Goal: Task Accomplishment & Management: Manage account settings

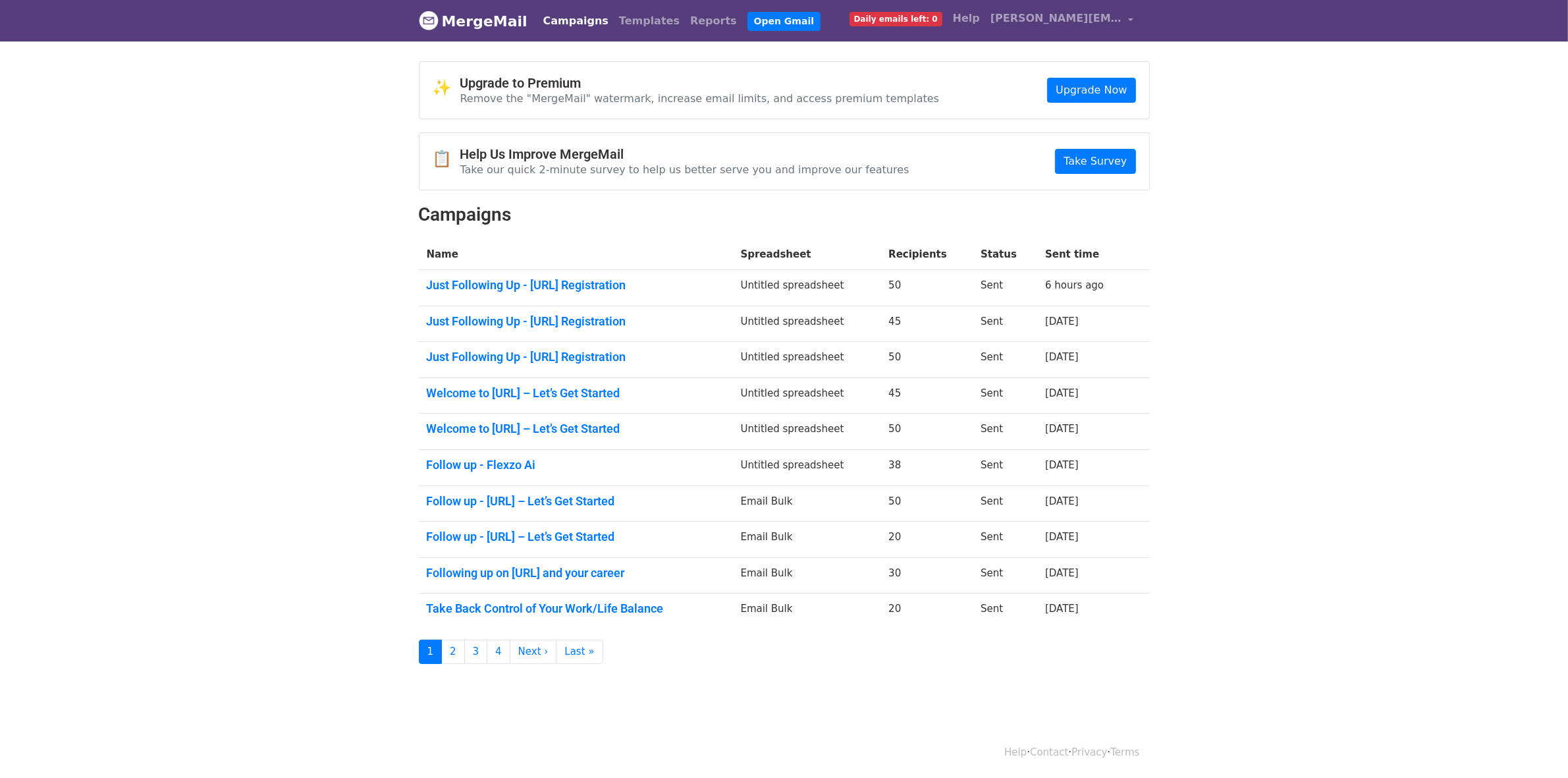
click at [465, 25] on link "MergeMail" at bounding box center [473, 21] width 109 height 28
click at [570, 21] on link "Campaigns" at bounding box center [576, 21] width 76 height 26
click at [549, 25] on link "Campaigns" at bounding box center [576, 21] width 76 height 26
click at [555, 28] on link "Campaigns" at bounding box center [576, 21] width 76 height 26
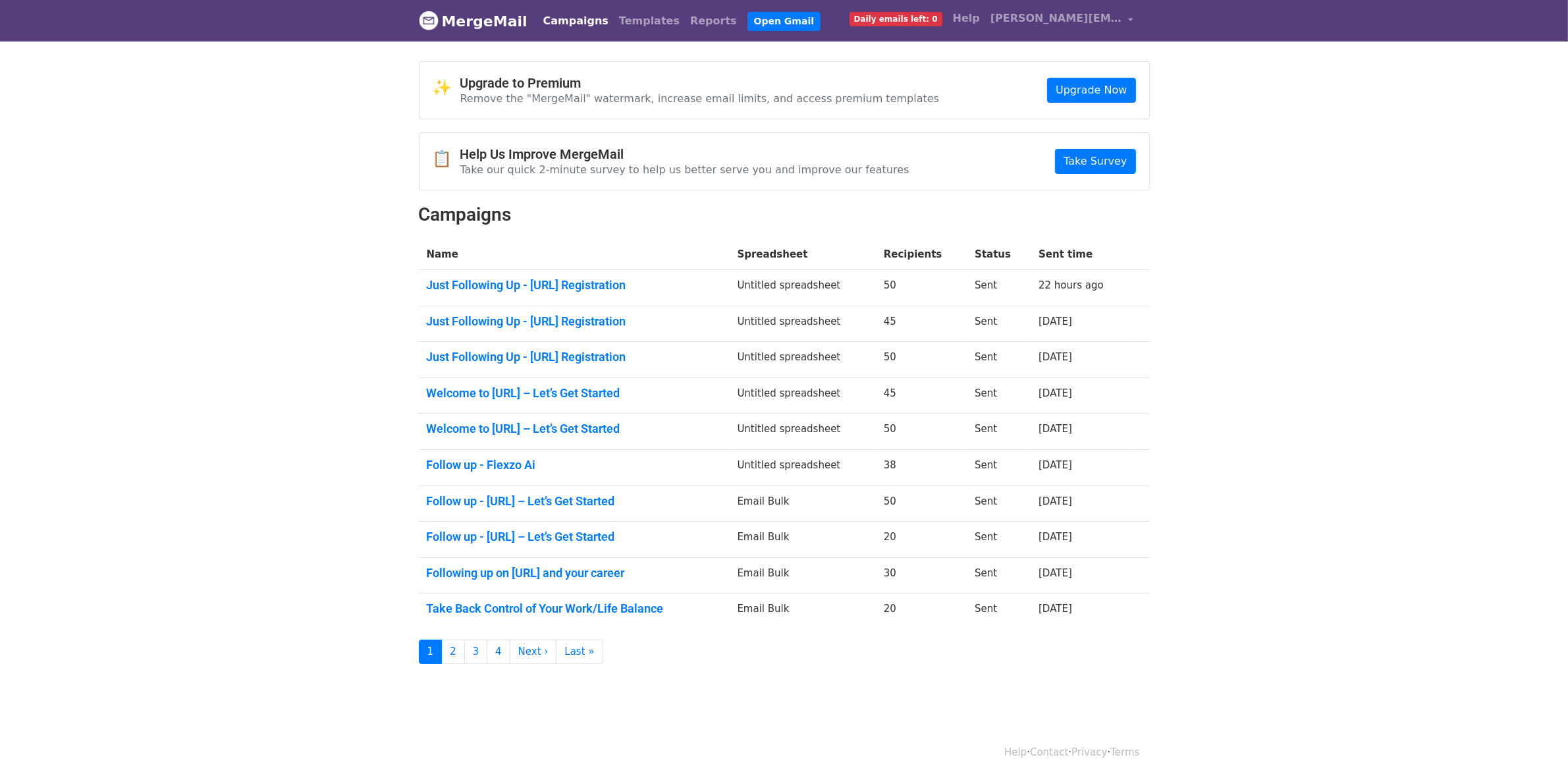
click at [563, 22] on link "Campaigns" at bounding box center [576, 21] width 76 height 26
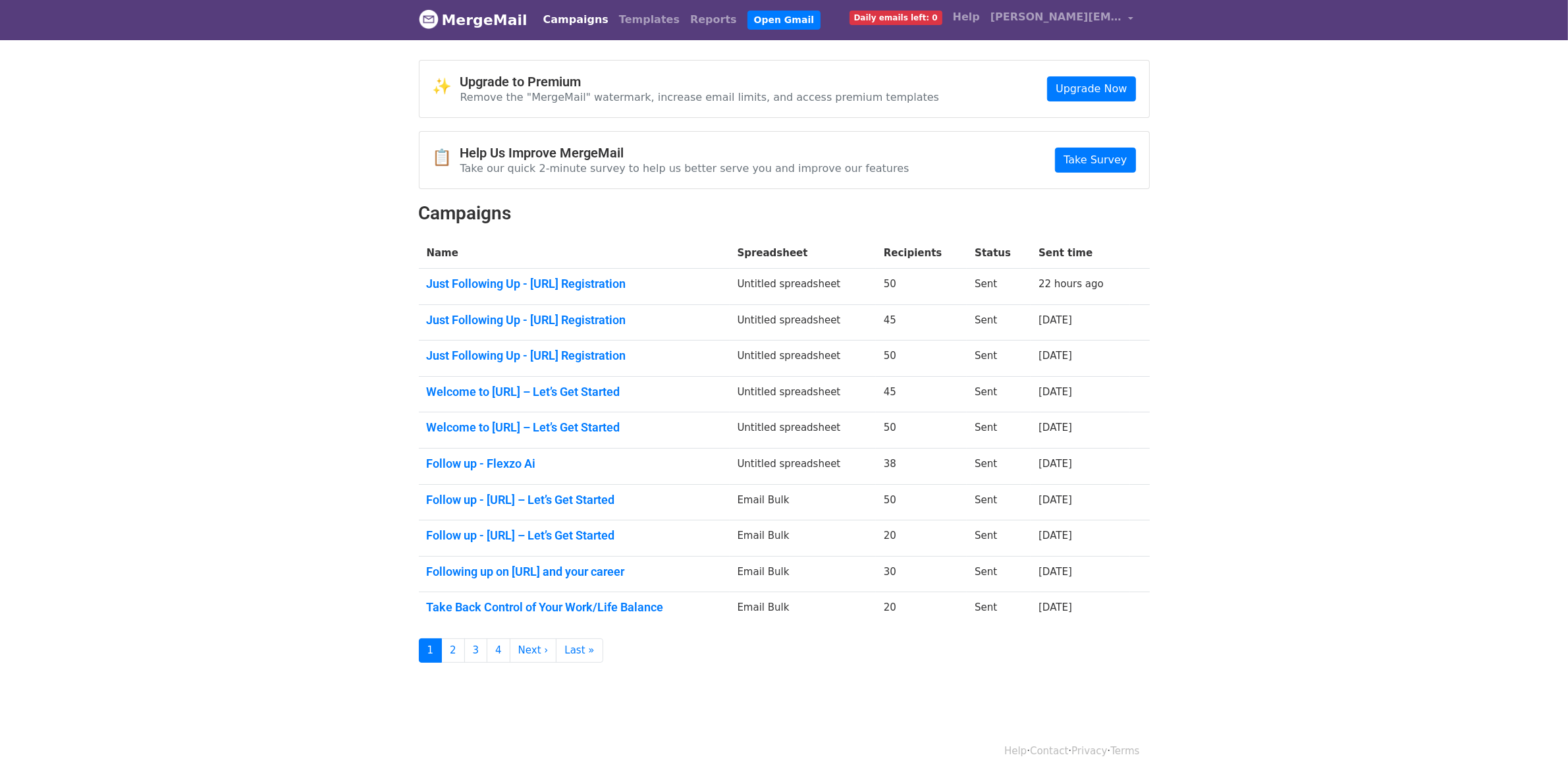
click at [942, 20] on span "Daily emails left: 0" at bounding box center [896, 17] width 93 height 14
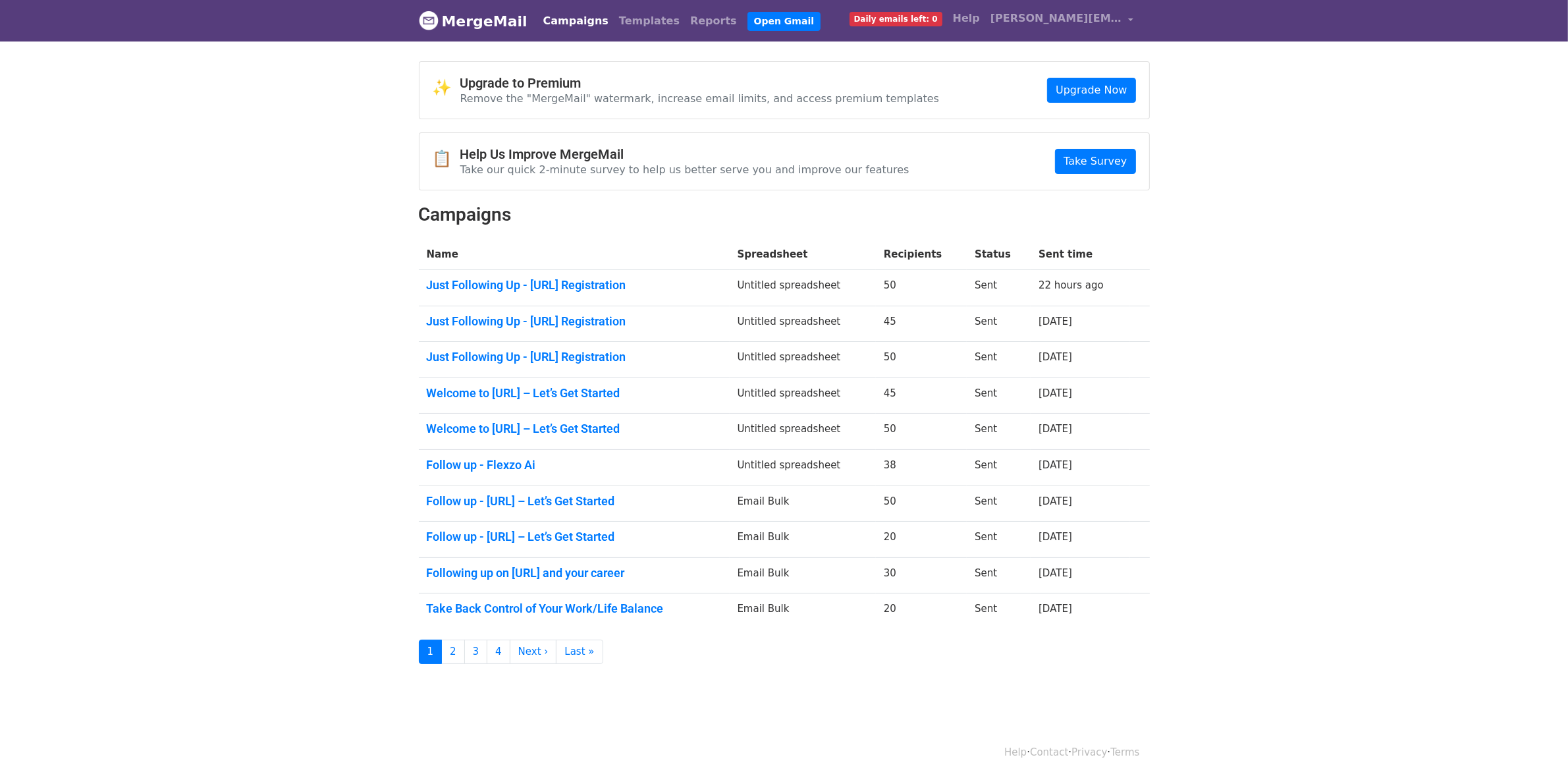
click at [538, 19] on link "Campaigns" at bounding box center [576, 21] width 76 height 26
drag, startPoint x: 1111, startPoint y: 285, endPoint x: 1034, endPoint y: 291, distance: 77.2
click at [1034, 291] on td "22 hours ago" at bounding box center [1080, 288] width 100 height 36
click at [1347, 320] on body "MergeMail Campaigns Templates Reports Open Gmail Daily emails left: 0 Help cole…" at bounding box center [784, 358] width 1568 height 717
click at [942, 20] on span "Daily emails left: 0" at bounding box center [896, 19] width 93 height 14
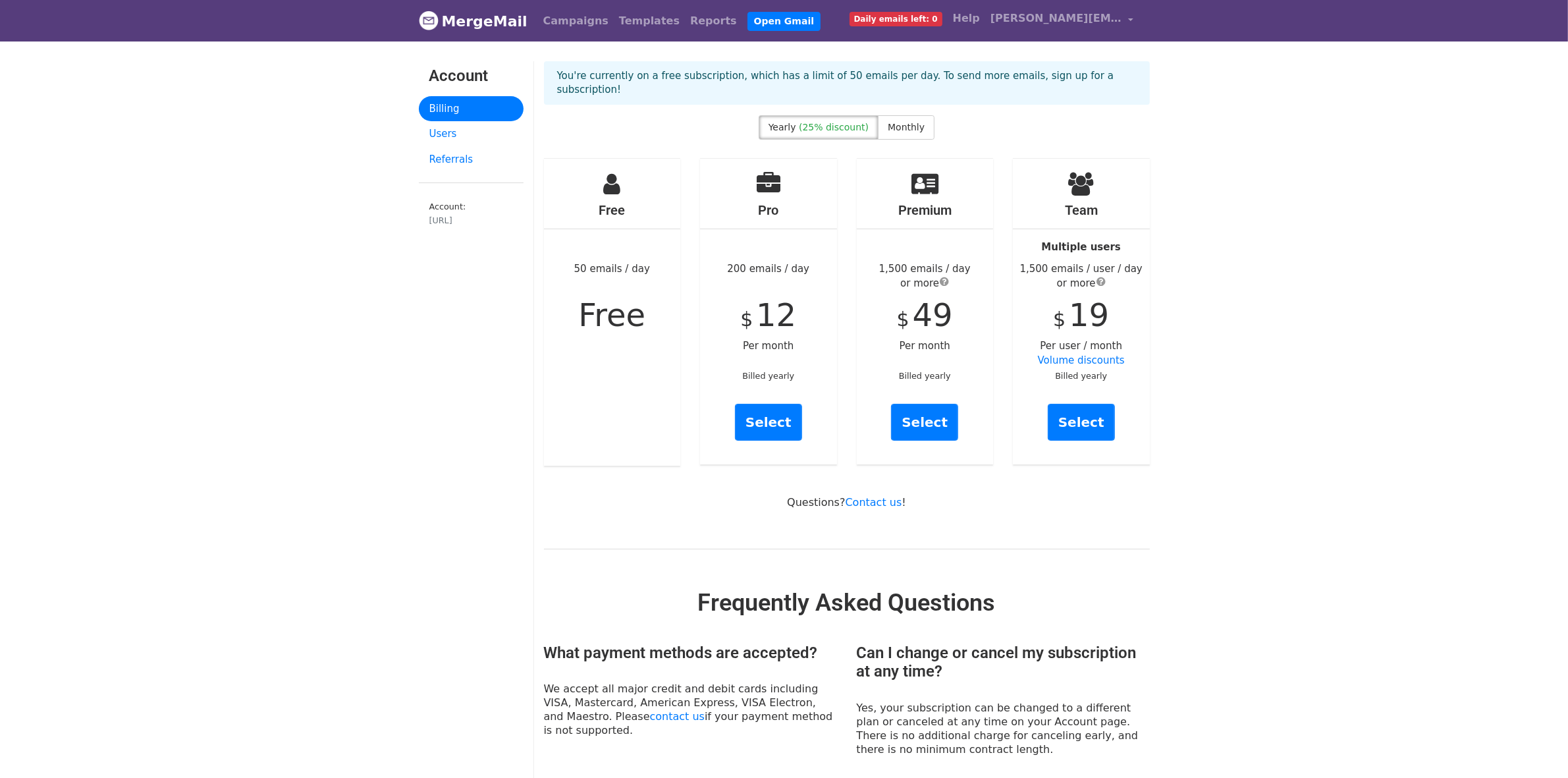
click at [454, 28] on link "MergeMail" at bounding box center [473, 21] width 109 height 28
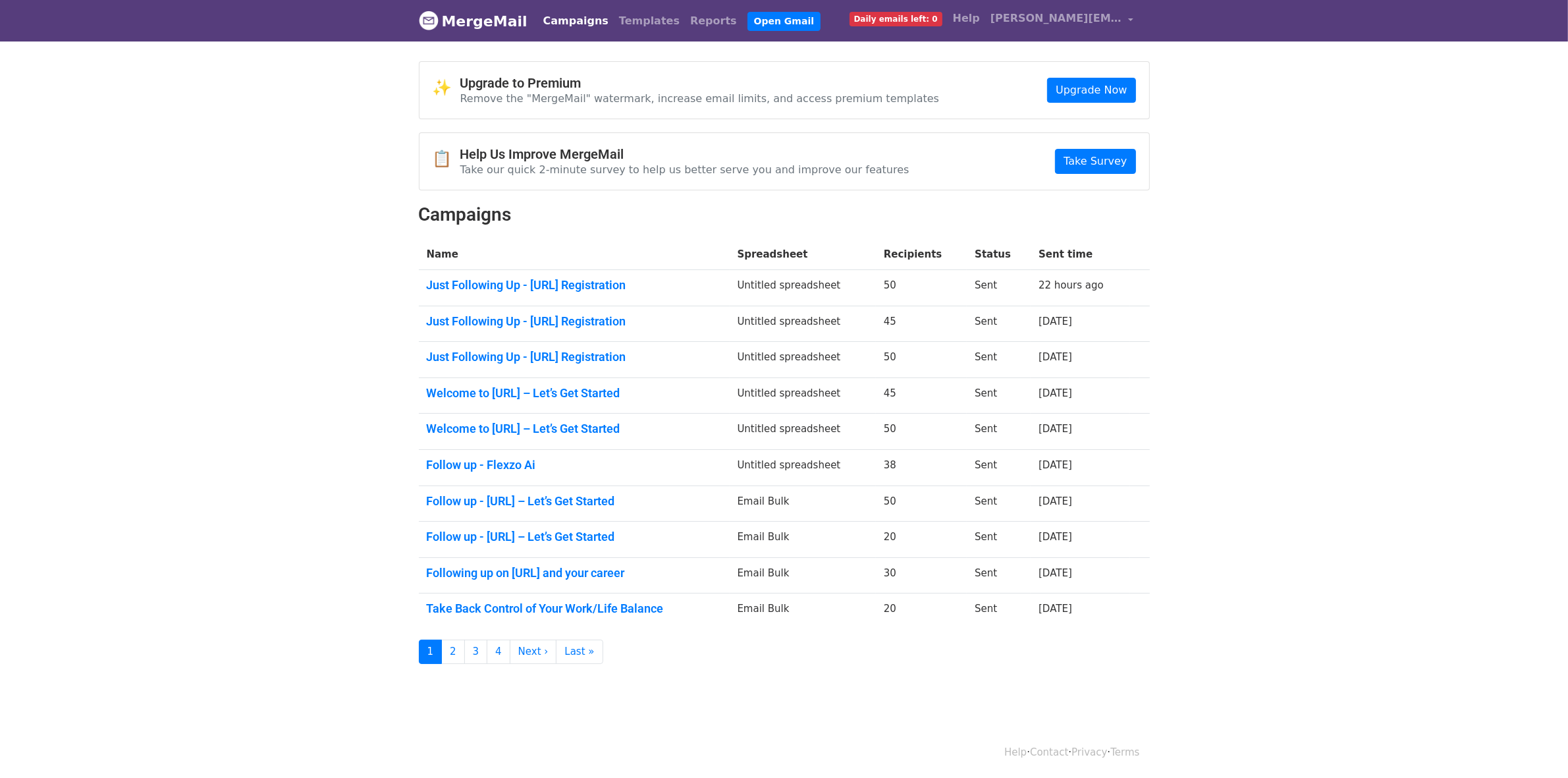
click at [552, 18] on link "Campaigns" at bounding box center [576, 21] width 76 height 26
click at [567, 30] on link "Campaigns" at bounding box center [576, 21] width 76 height 26
click at [447, 15] on link "MergeMail" at bounding box center [473, 21] width 109 height 28
click at [562, 21] on link "Campaigns" at bounding box center [576, 21] width 76 height 26
click at [560, 31] on link "Campaigns" at bounding box center [576, 21] width 76 height 26
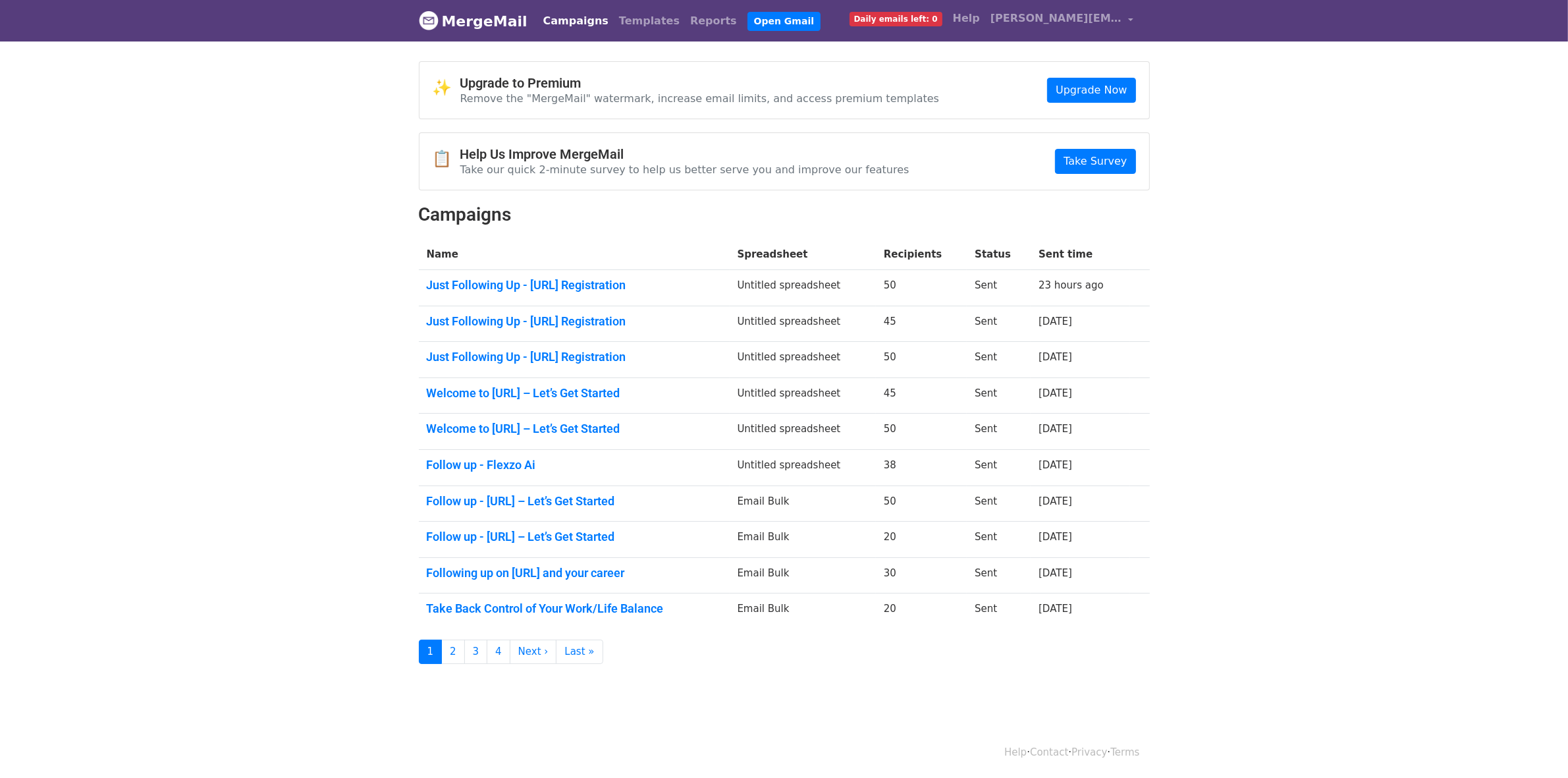
click at [558, 30] on link "Campaigns" at bounding box center [576, 21] width 76 height 26
click at [549, 18] on link "Campaigns" at bounding box center [576, 21] width 76 height 26
click at [555, 12] on link "Campaigns" at bounding box center [576, 21] width 76 height 26
click at [573, 30] on link "Campaigns" at bounding box center [576, 21] width 76 height 26
click at [617, 20] on link "Templates" at bounding box center [649, 21] width 71 height 26
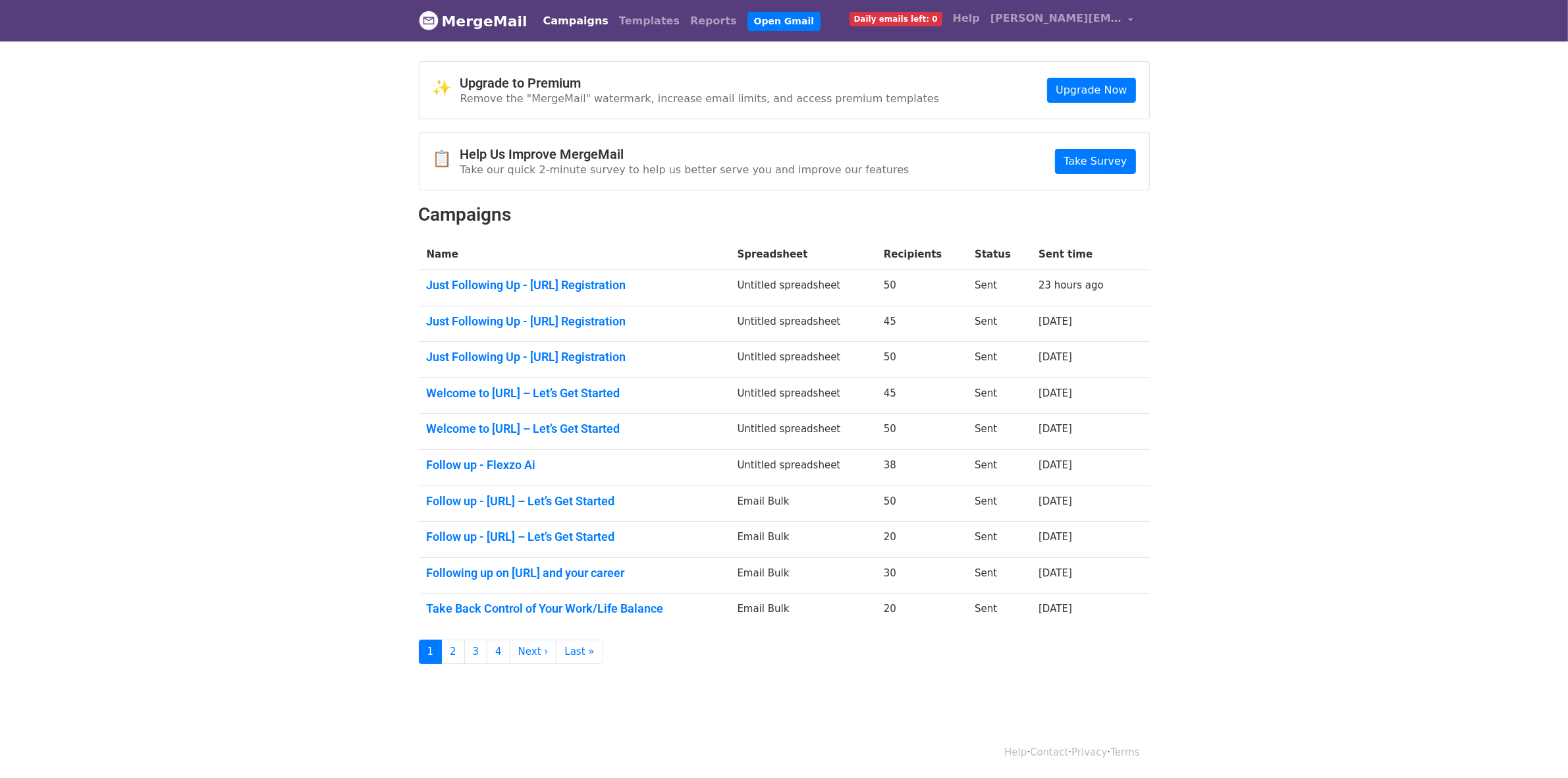
click at [546, 23] on link "Campaigns" at bounding box center [576, 21] width 76 height 26
click at [495, 24] on link "MergeMail" at bounding box center [473, 21] width 109 height 28
click at [922, 10] on link "Daily emails left: 0" at bounding box center [896, 18] width 103 height 26
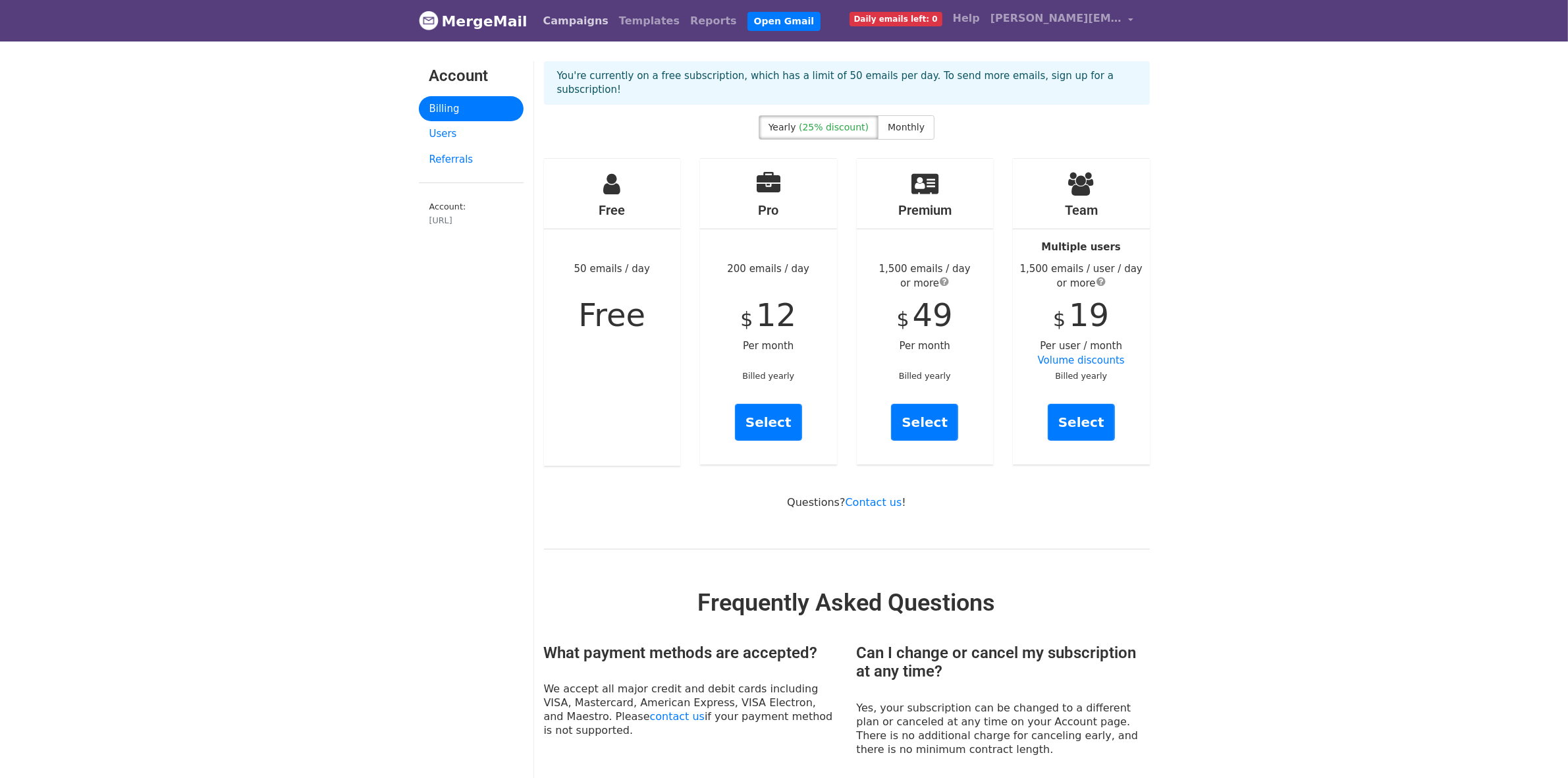
click at [560, 14] on link "Campaigns" at bounding box center [576, 21] width 76 height 26
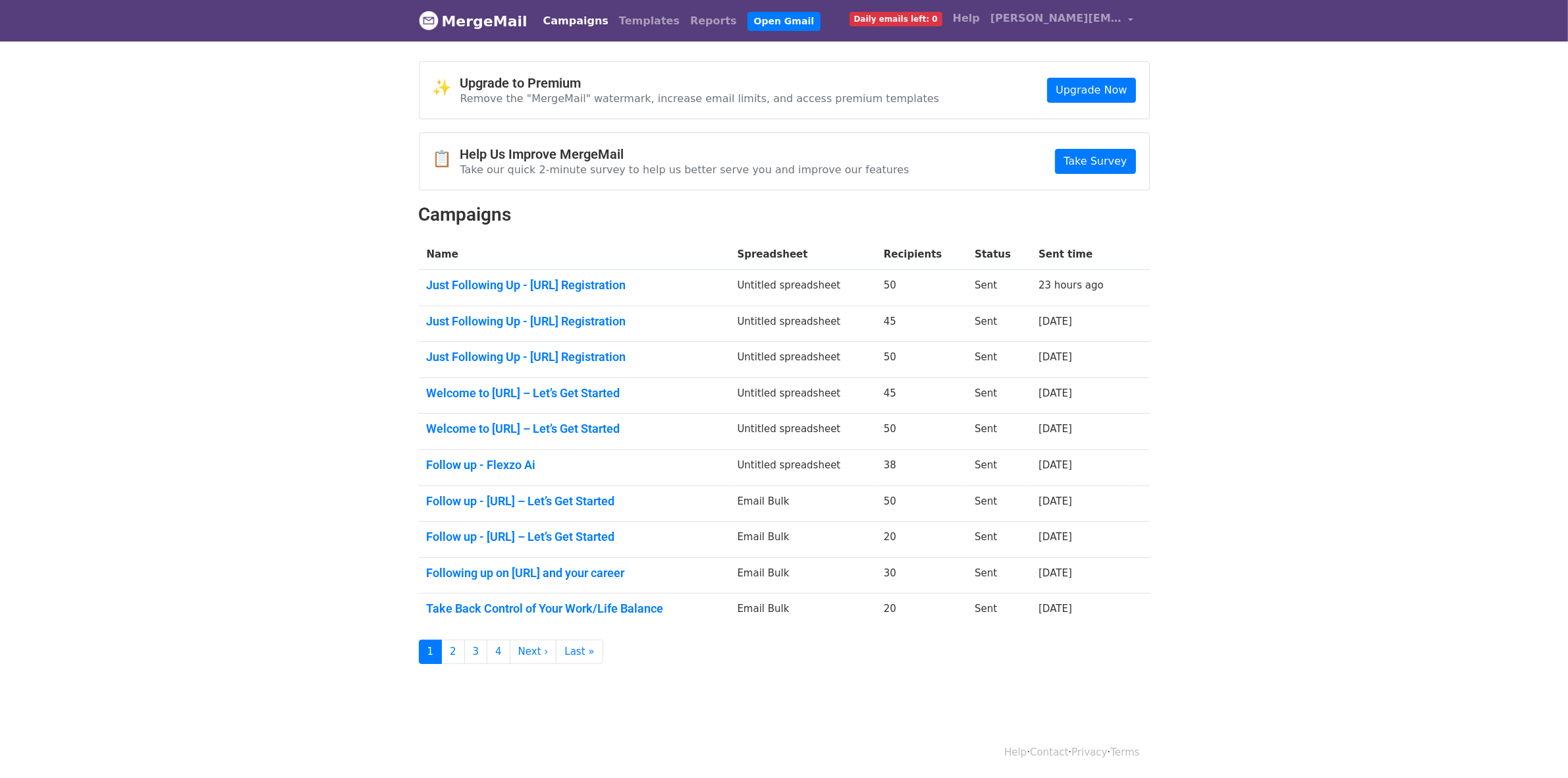
click at [552, 25] on link "Campaigns" at bounding box center [576, 21] width 76 height 26
click at [496, 28] on link "MergeMail" at bounding box center [473, 21] width 109 height 28
click at [1071, 28] on link "[PERSON_NAME][EMAIL_ADDRESS][PERSON_NAME]" at bounding box center [1062, 20] width 154 height 31
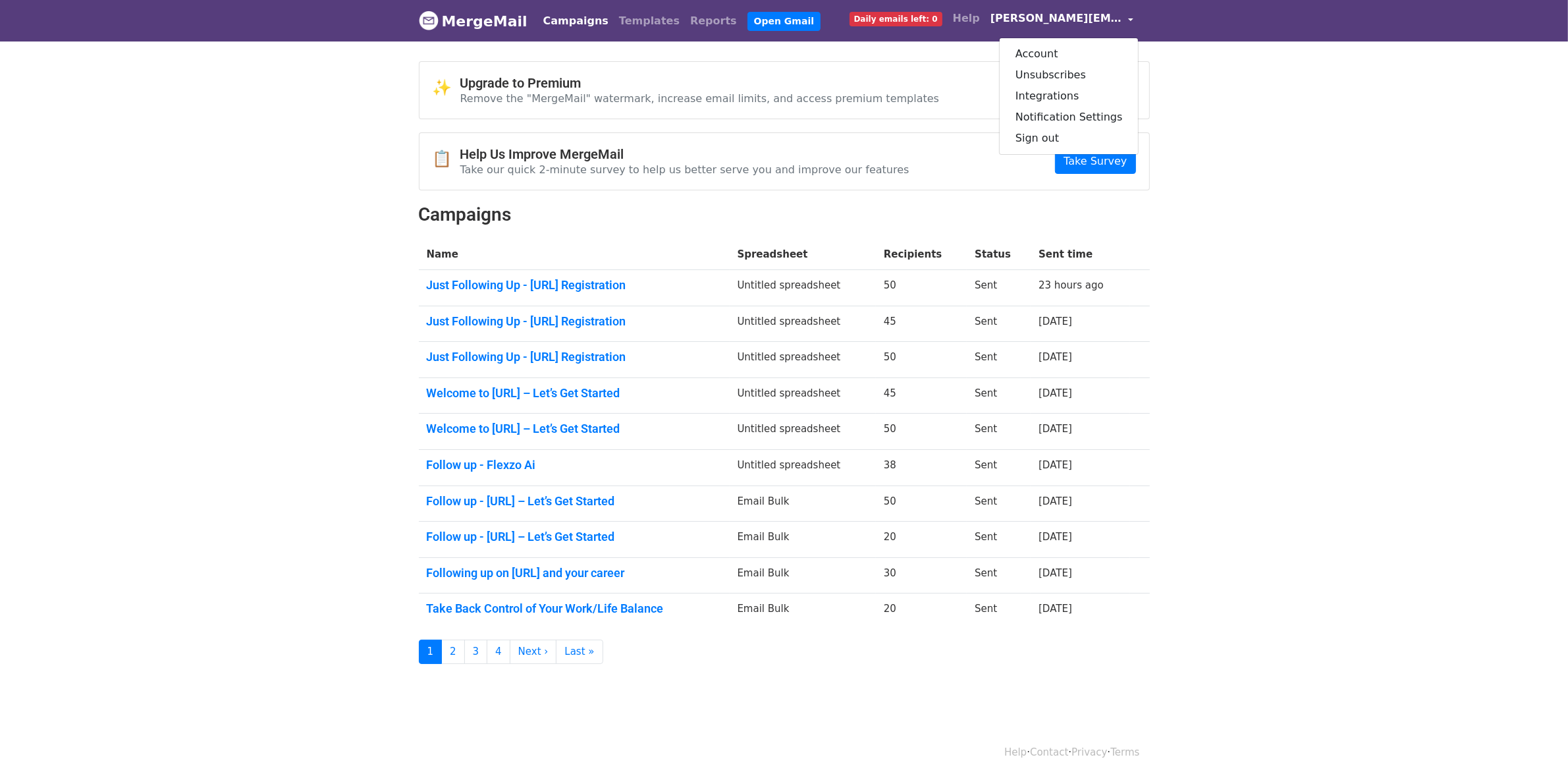
click at [942, 22] on span "Daily emails left: 0" at bounding box center [896, 19] width 93 height 14
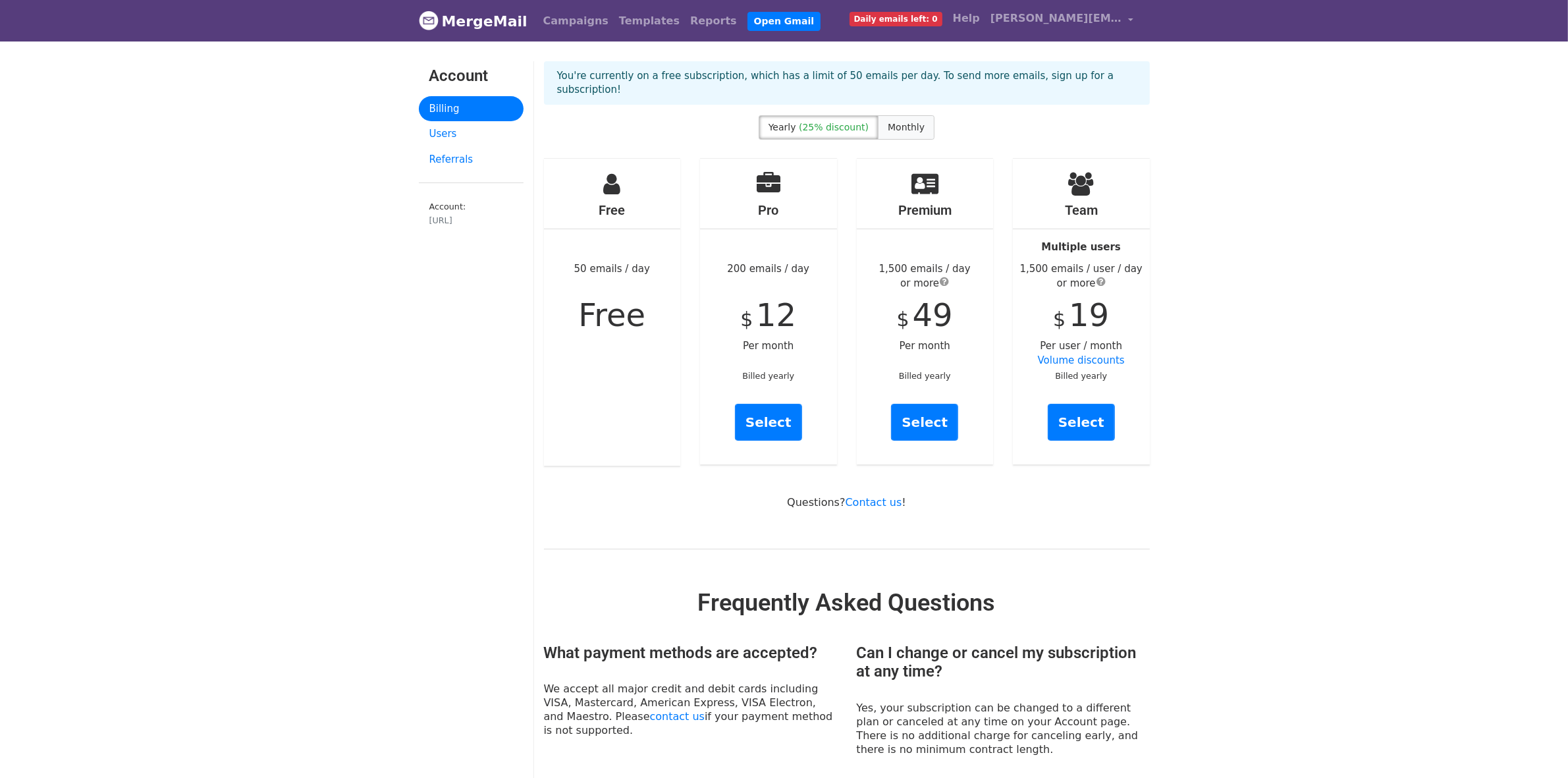
click at [906, 122] on span "Monthly" at bounding box center [906, 127] width 37 height 10
click at [858, 122] on span "(25% discount)" at bounding box center [833, 127] width 70 height 10
click at [552, 23] on link "Campaigns" at bounding box center [576, 21] width 76 height 26
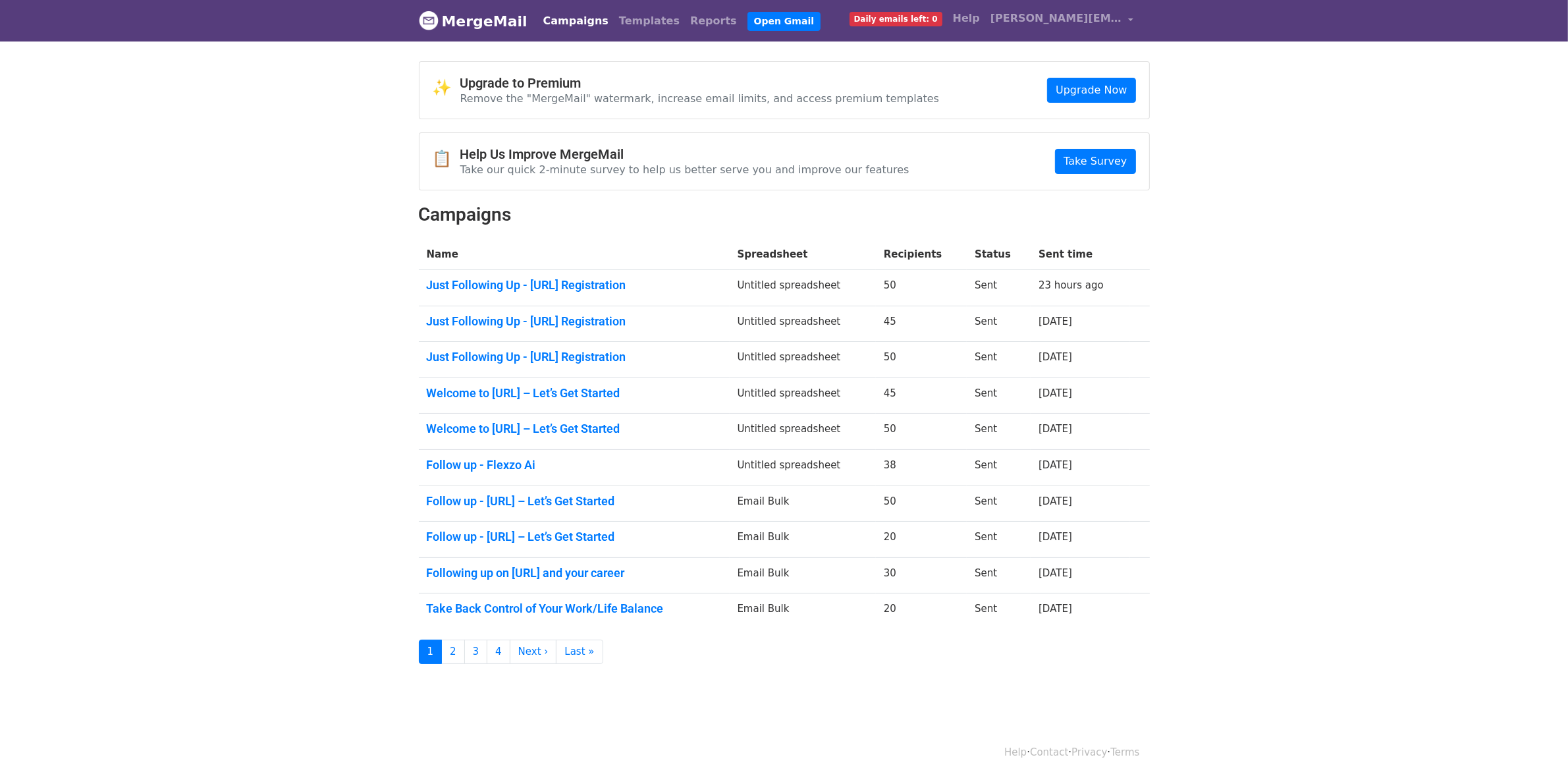
click at [561, 19] on link "Campaigns" at bounding box center [576, 21] width 76 height 26
click at [538, 19] on link "Campaigns" at bounding box center [576, 21] width 76 height 26
click at [561, 19] on link "Campaigns" at bounding box center [576, 21] width 76 height 26
click at [557, 21] on link "Campaigns" at bounding box center [576, 21] width 76 height 26
